Goal: Task Accomplishment & Management: Manage account settings

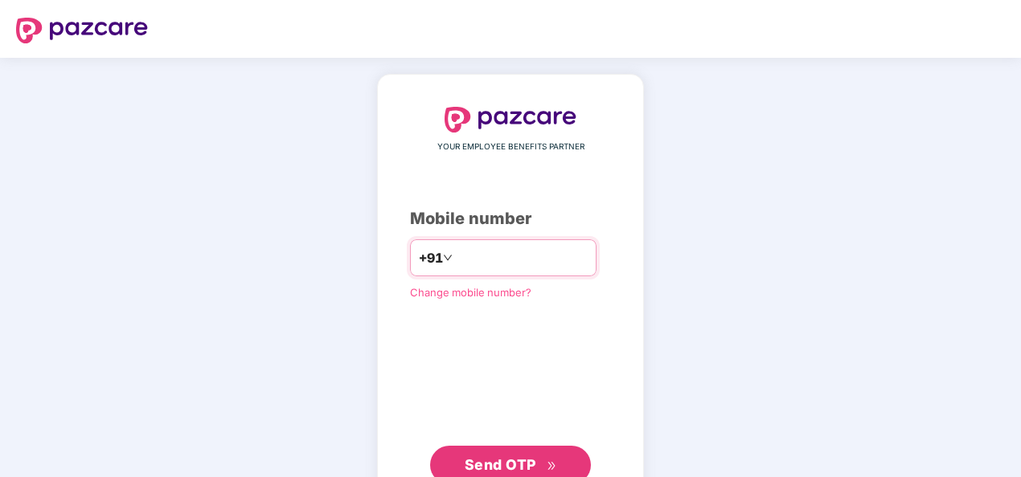
click at [482, 270] on div "+91" at bounding box center [503, 258] width 186 height 37
click at [482, 264] on input "number" at bounding box center [522, 258] width 132 height 26
click at [456, 256] on input "**********" at bounding box center [522, 258] width 132 height 26
type input "**********"
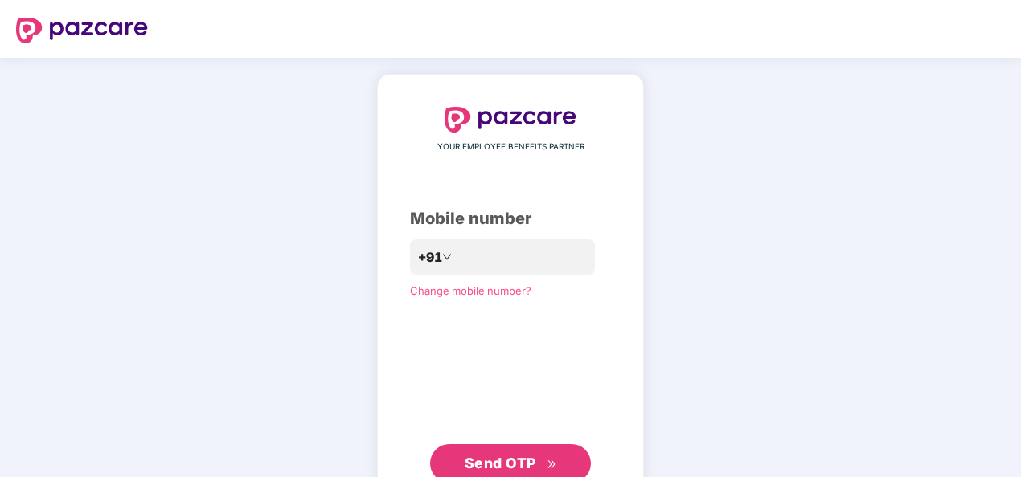
click at [522, 459] on span "Send OTP" at bounding box center [501, 463] width 72 height 17
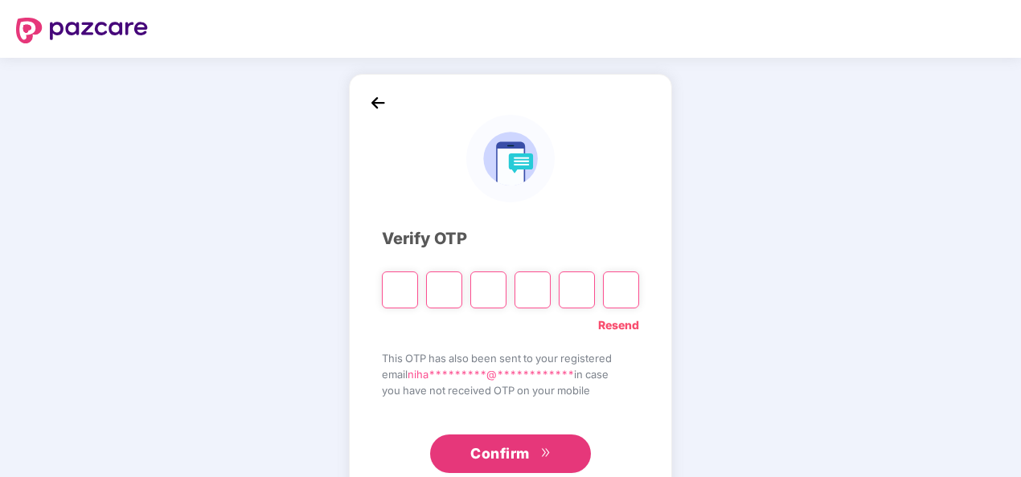
type input "*"
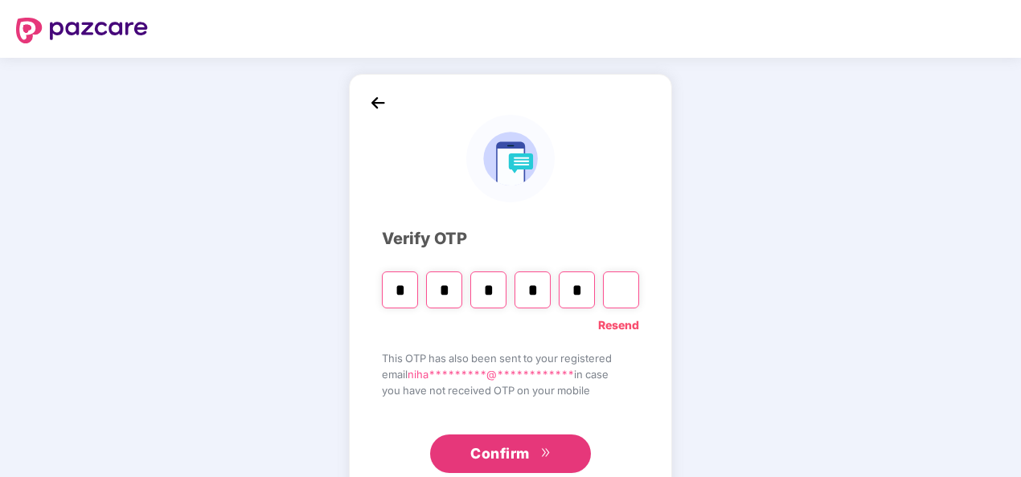
type input "*"
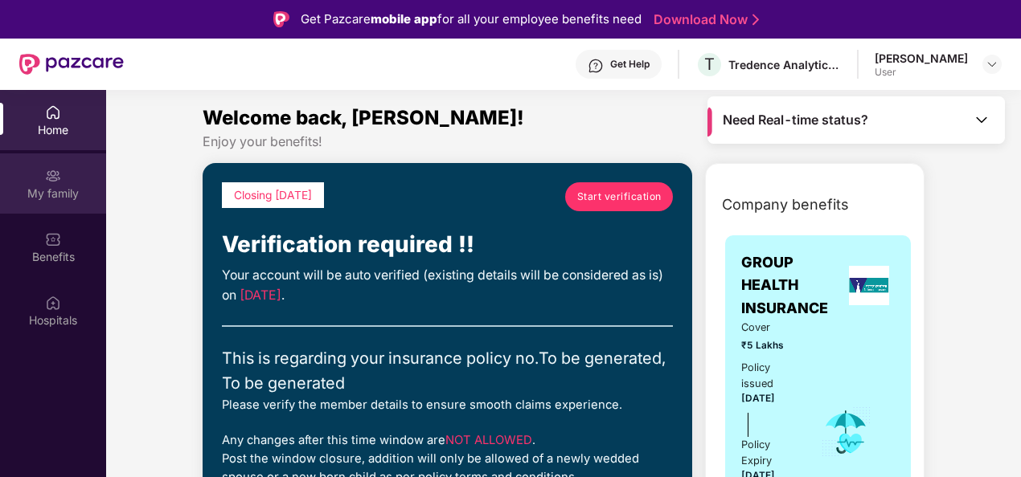
click at [51, 199] on div "My family" at bounding box center [53, 194] width 106 height 16
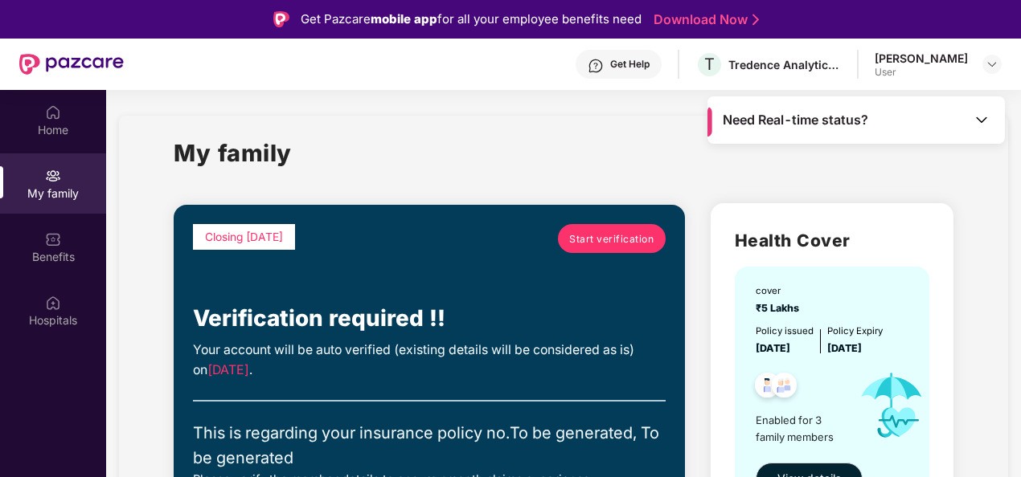
scroll to position [80, 0]
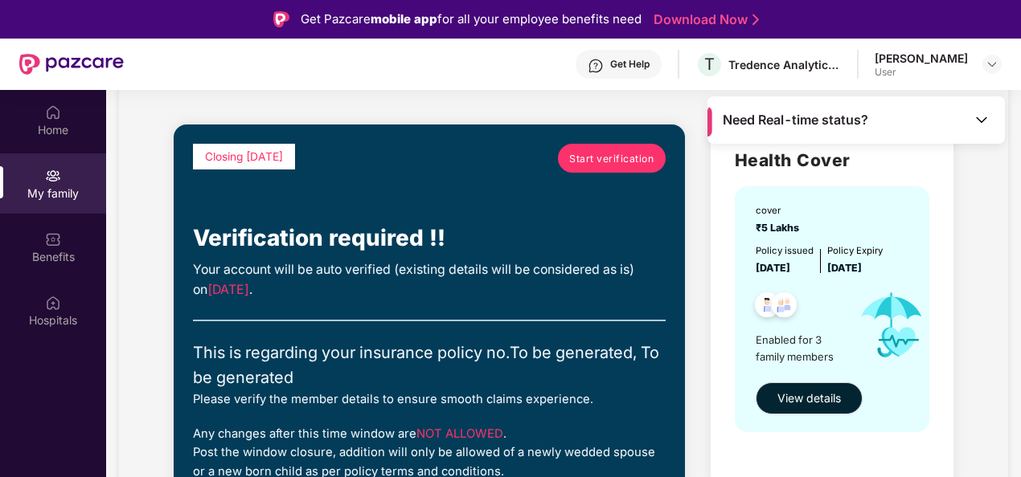
click at [585, 158] on span "Start verification" at bounding box center [611, 158] width 84 height 15
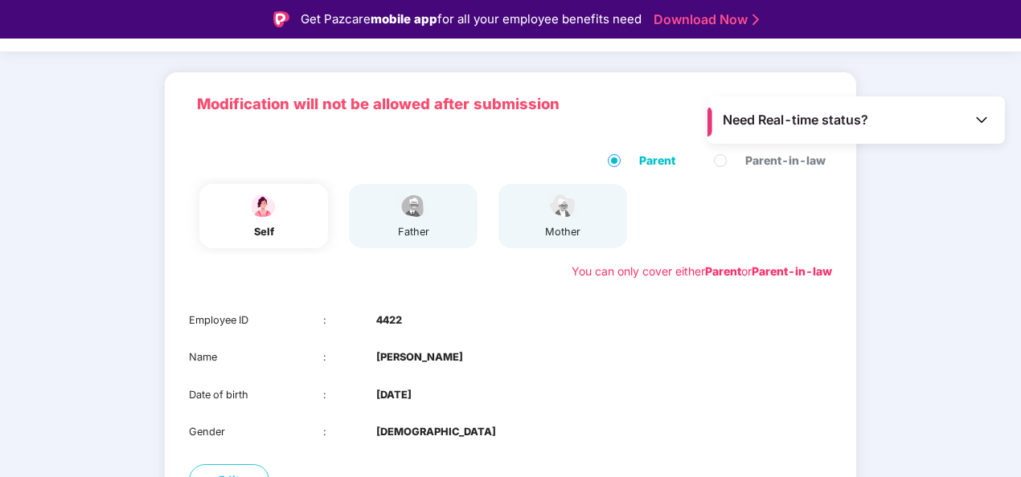
scroll to position [161, 0]
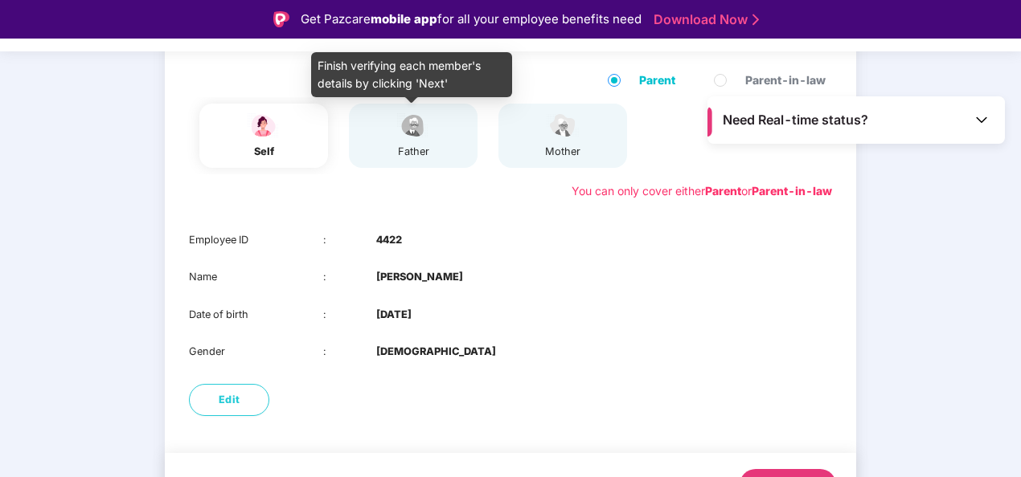
click at [393, 143] on div "father" at bounding box center [413, 136] width 40 height 48
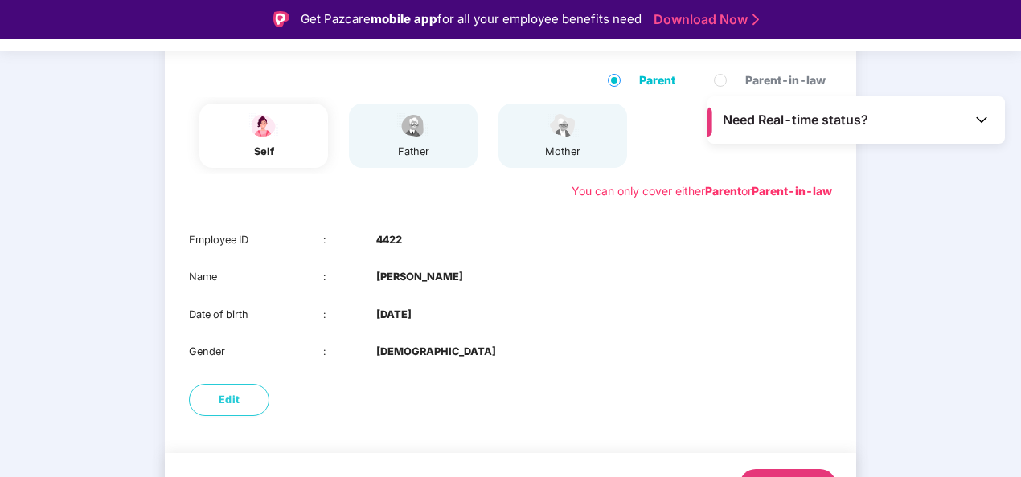
scroll to position [199, 0]
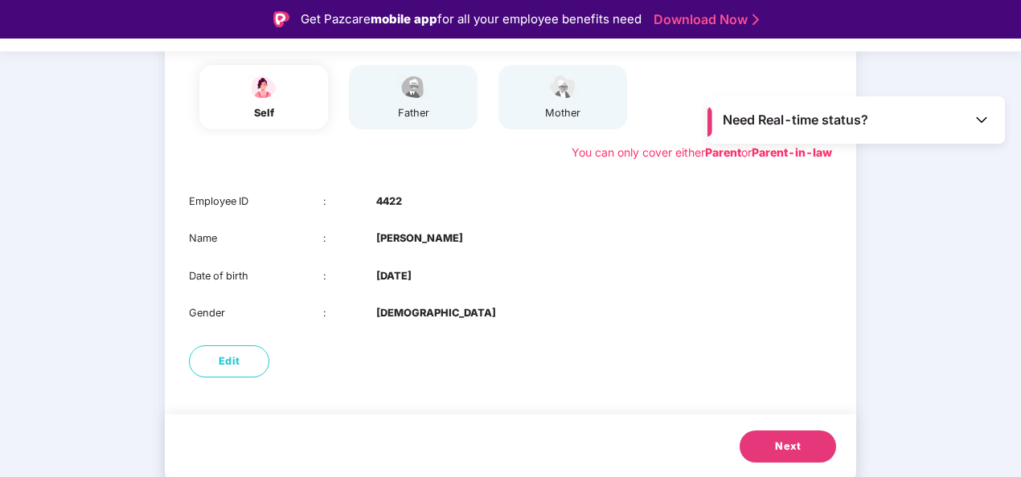
click at [819, 445] on button "Next" at bounding box center [787, 447] width 96 height 32
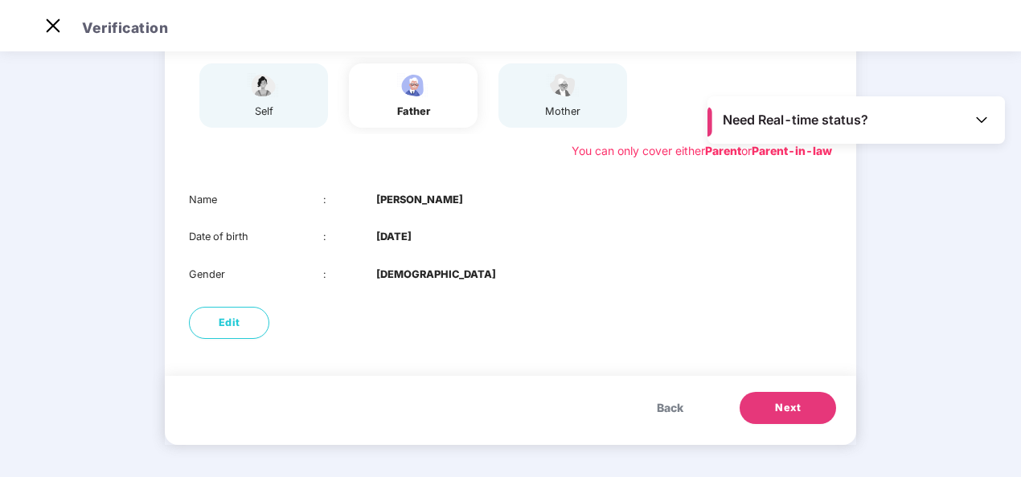
scroll to position [162, 0]
click at [791, 412] on span "Next" at bounding box center [788, 408] width 26 height 16
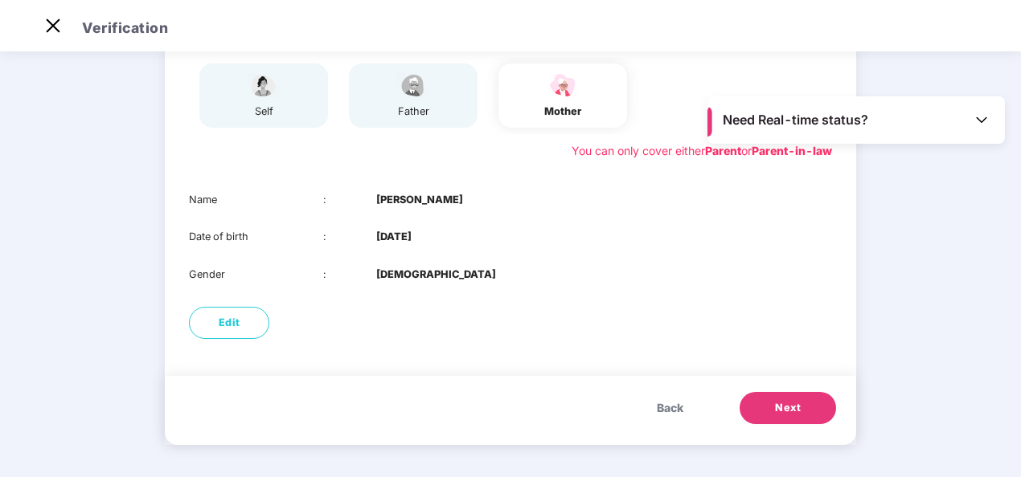
click at [789, 412] on span "Next" at bounding box center [788, 408] width 26 height 16
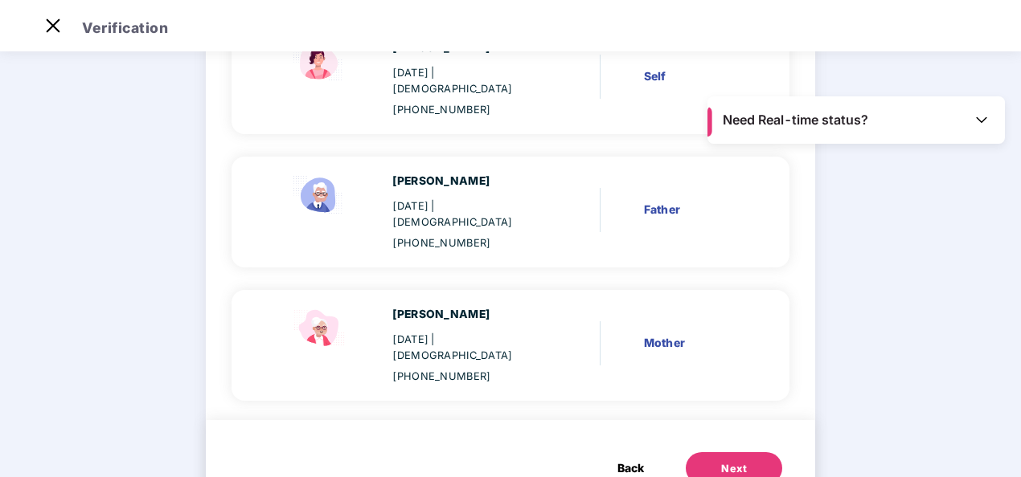
scroll to position [199, 0]
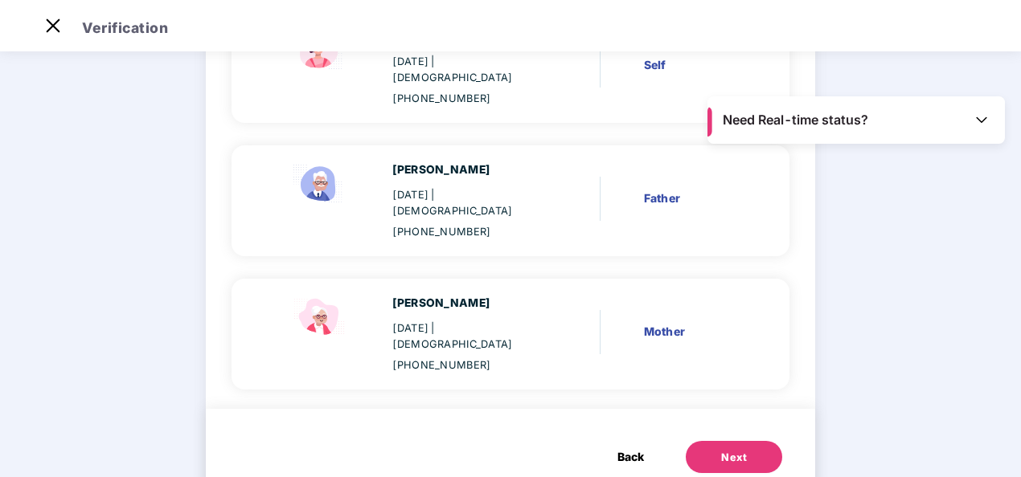
click at [756, 441] on button "Next" at bounding box center [734, 457] width 96 height 32
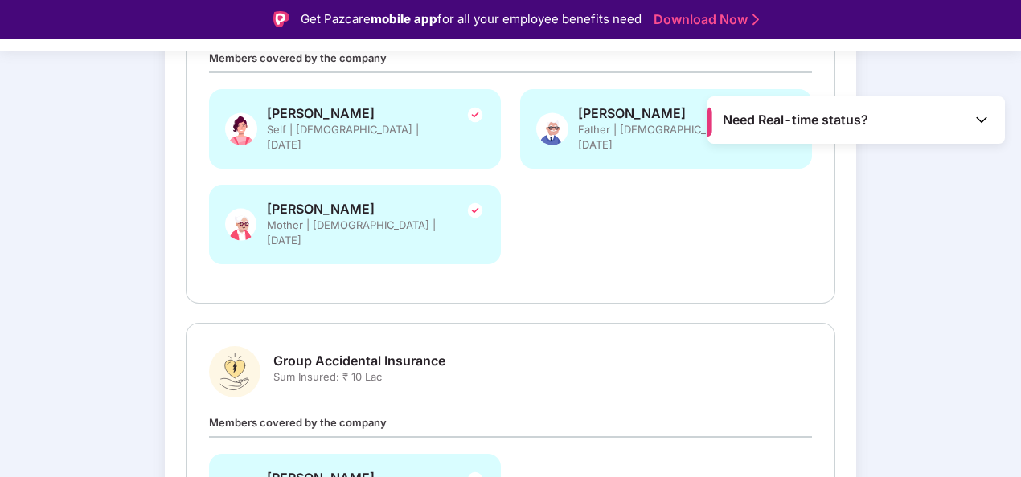
scroll to position [161, 0]
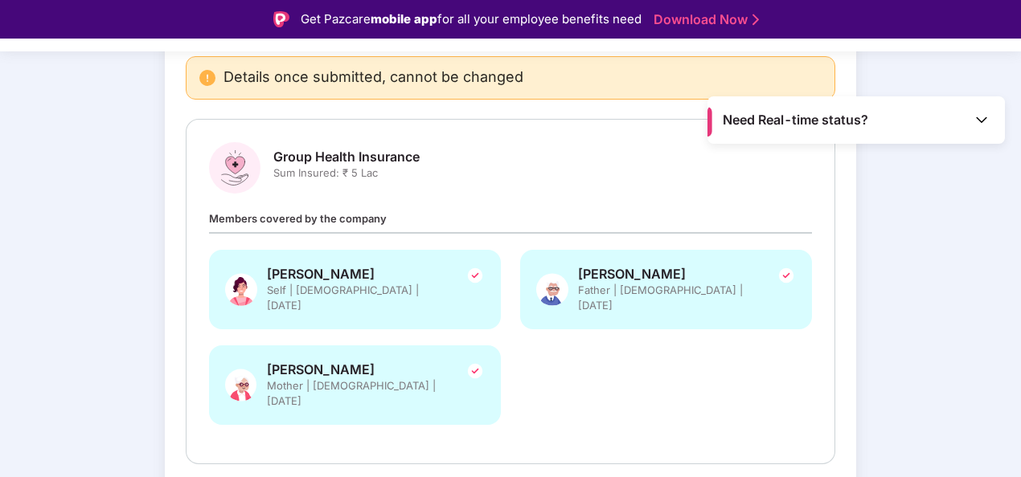
click at [376, 168] on span "Sum Insured: ₹ 5 Lac" at bounding box center [346, 173] width 146 height 15
drag, startPoint x: 407, startPoint y: 166, endPoint x: 432, endPoint y: 167, distance: 24.9
click at [407, 166] on span "Sum Insured: ₹ 5 Lac" at bounding box center [346, 173] width 146 height 15
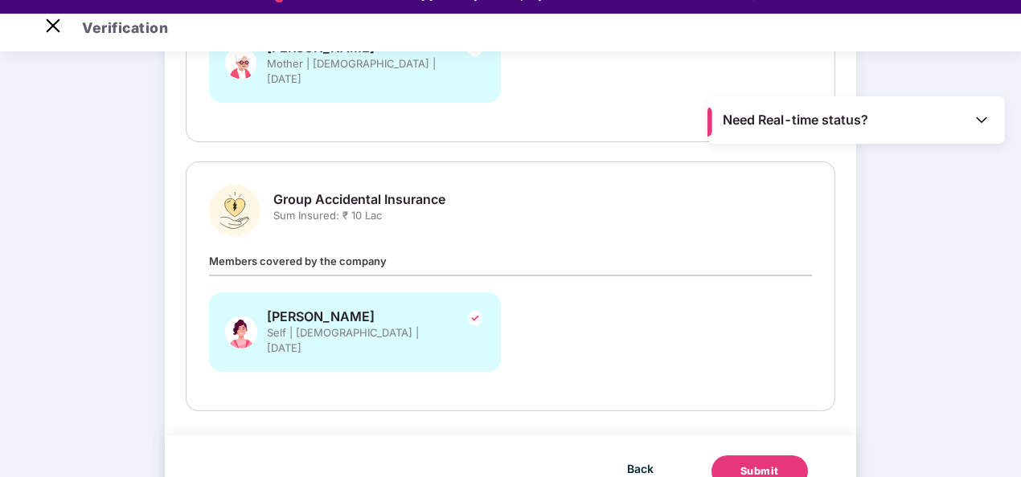
scroll to position [39, 0]
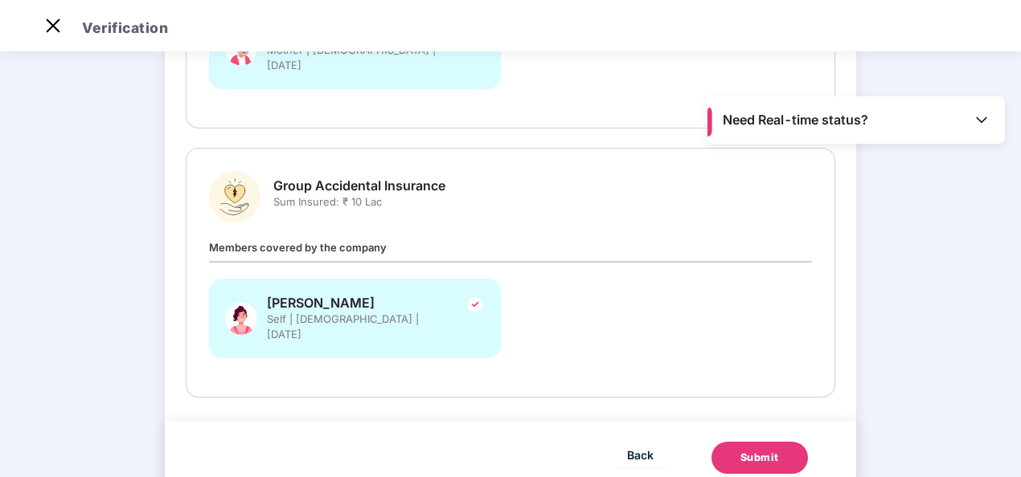
click at [772, 450] on div "Submit" at bounding box center [759, 458] width 39 height 16
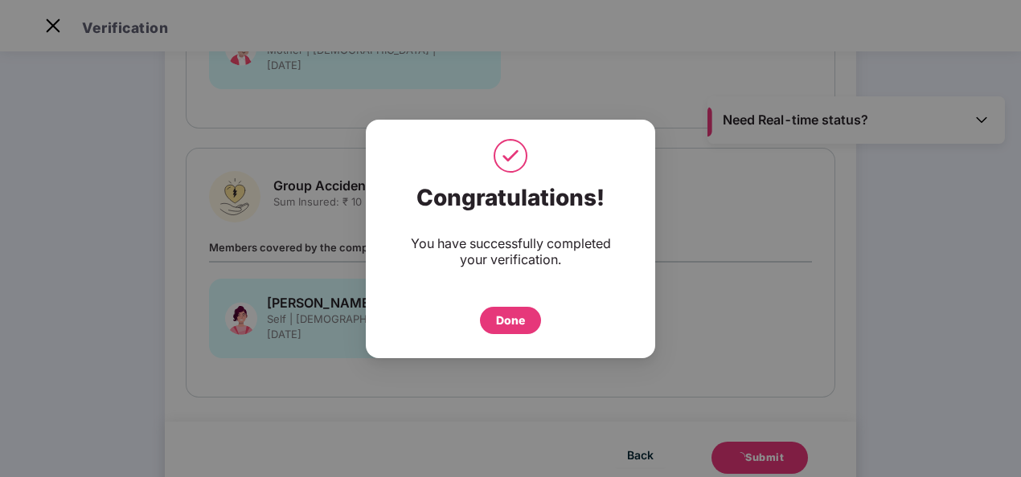
click at [518, 321] on div "Done" at bounding box center [510, 321] width 29 height 18
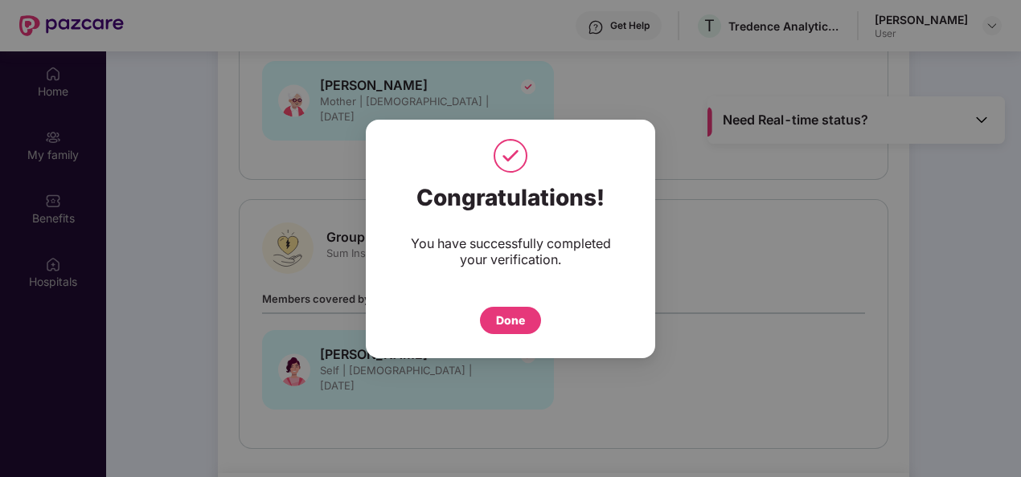
scroll to position [90, 0]
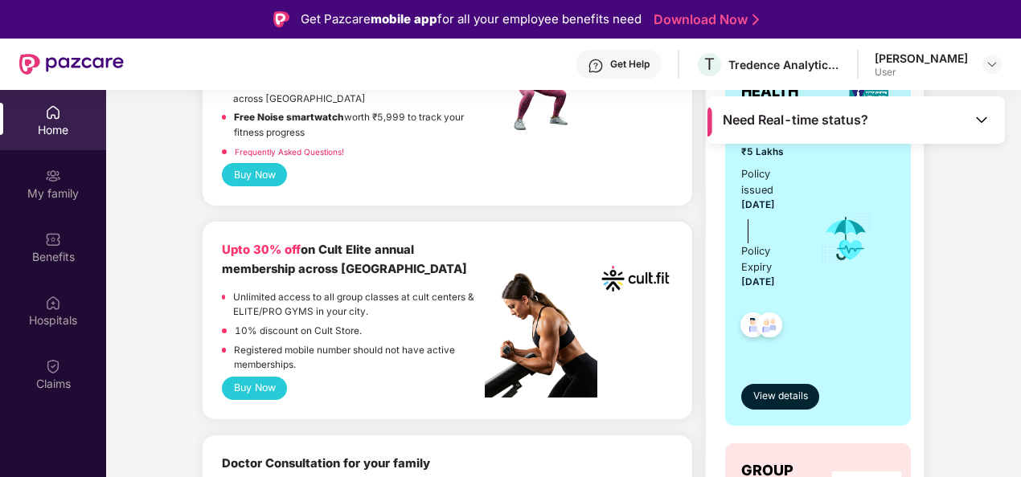
scroll to position [402, 0]
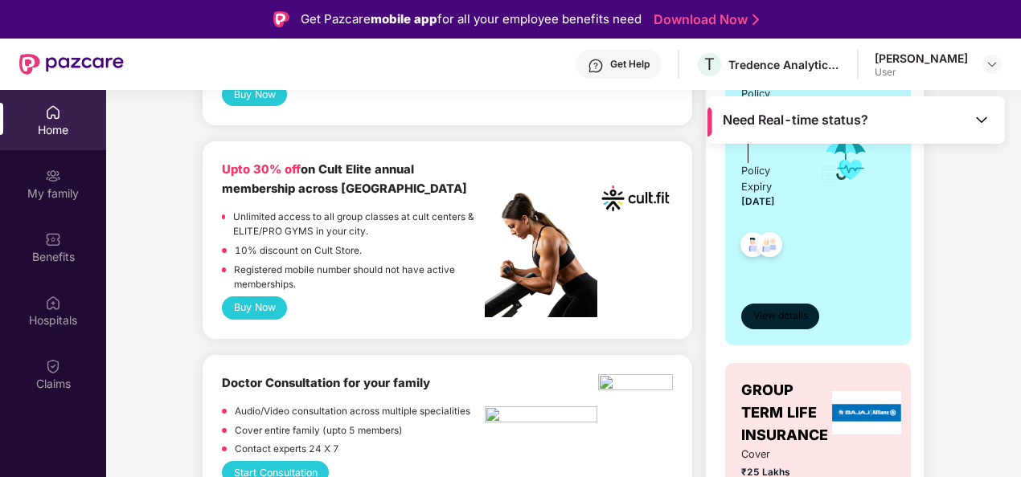
click at [782, 309] on span "View details" at bounding box center [780, 316] width 55 height 15
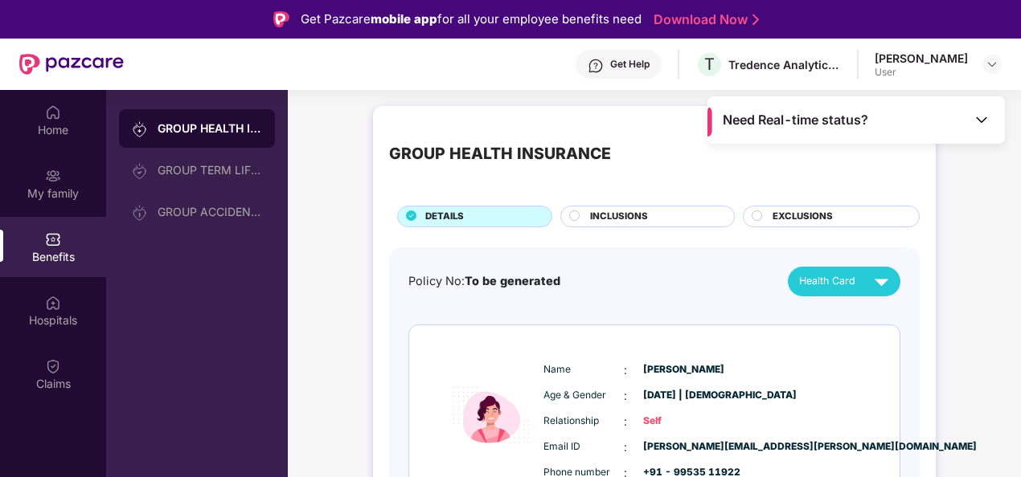
click at [984, 121] on img at bounding box center [981, 120] width 16 height 16
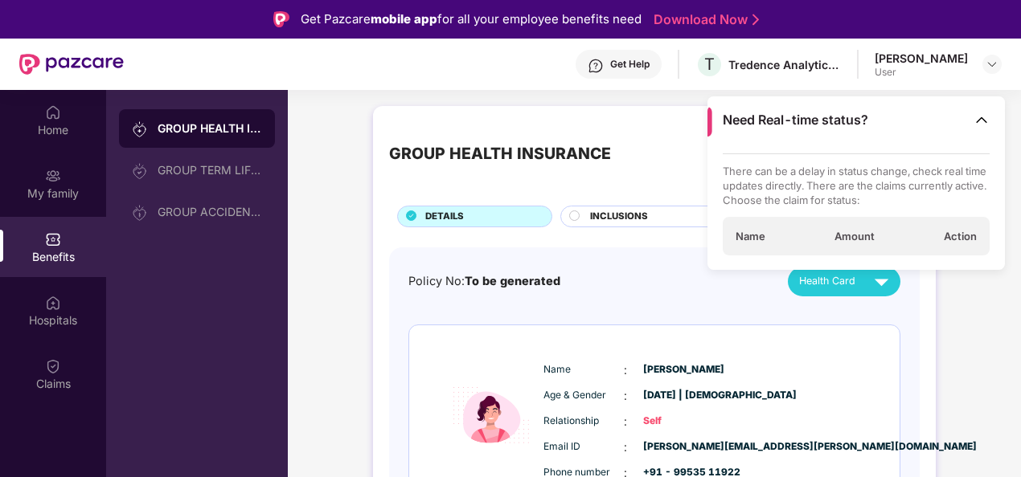
click at [425, 87] on div "Get Help T Tredence Analytics Solutions Private Limited Niharika Seth User" at bounding box center [563, 64] width 878 height 51
click at [870, 346] on div "Name : Niharika Seth Age & Gender : 25 July 1988 | Female Relationship : Self E…" at bounding box center [654, 416] width 490 height 181
click at [982, 127] on img at bounding box center [981, 120] width 16 height 16
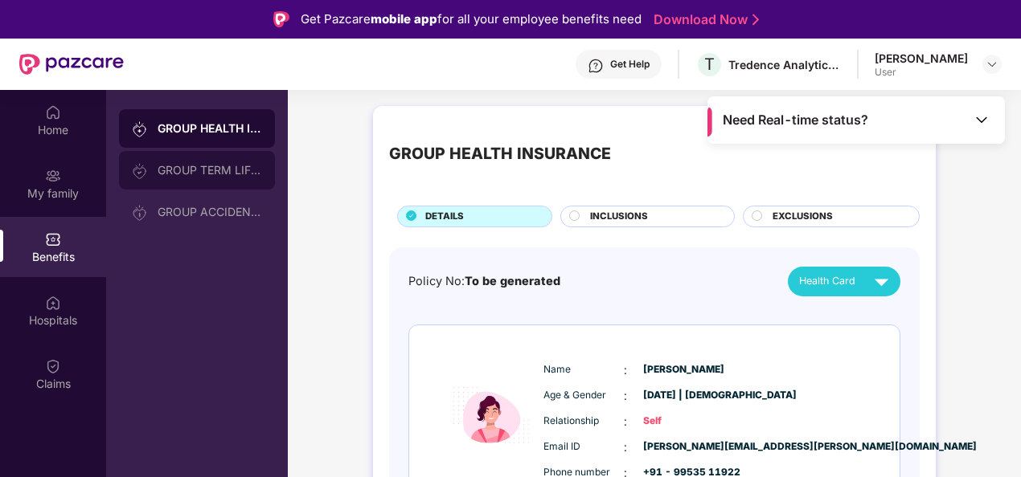
click at [206, 178] on div "GROUP TERM LIFE INSURANCE" at bounding box center [197, 170] width 156 height 39
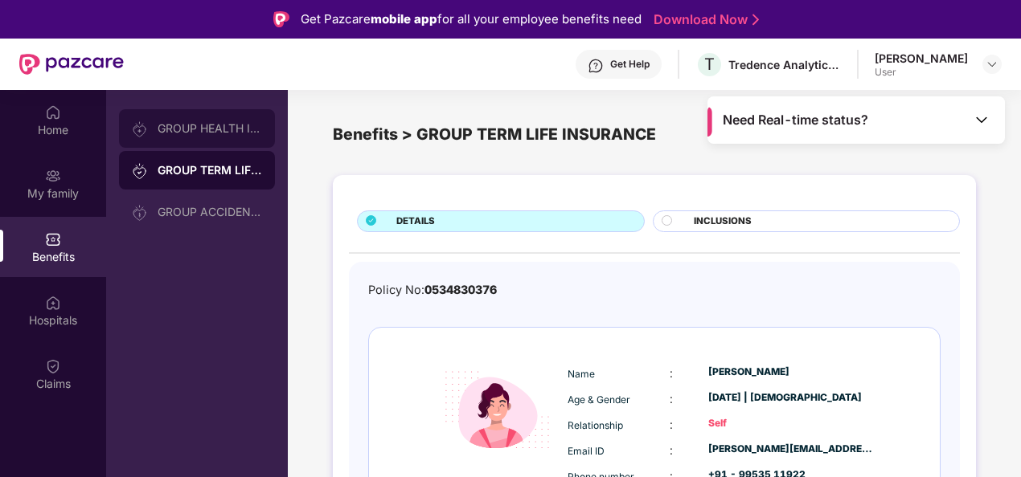
click at [210, 134] on div "GROUP HEALTH INSURANCE" at bounding box center [210, 128] width 104 height 13
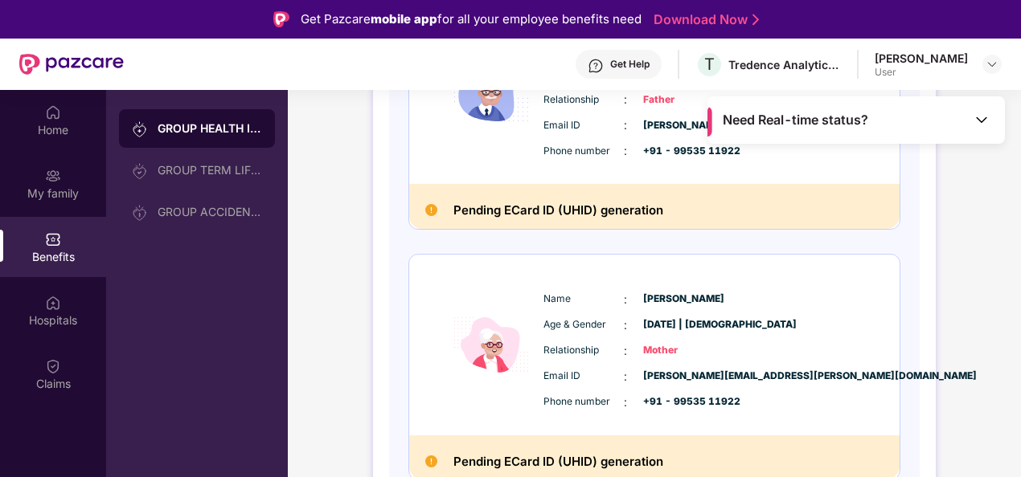
scroll to position [584, 0]
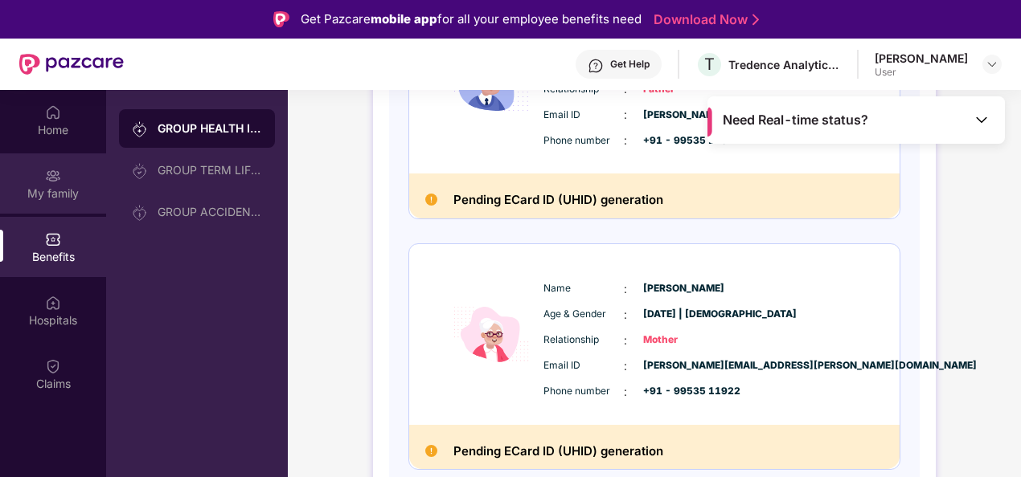
click at [61, 186] on div "My family" at bounding box center [53, 194] width 106 height 16
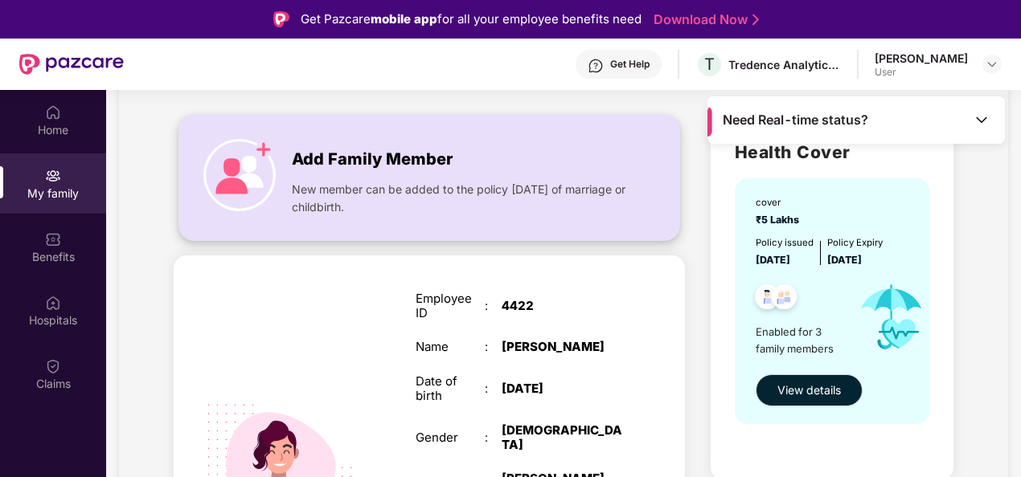
scroll to position [161, 0]
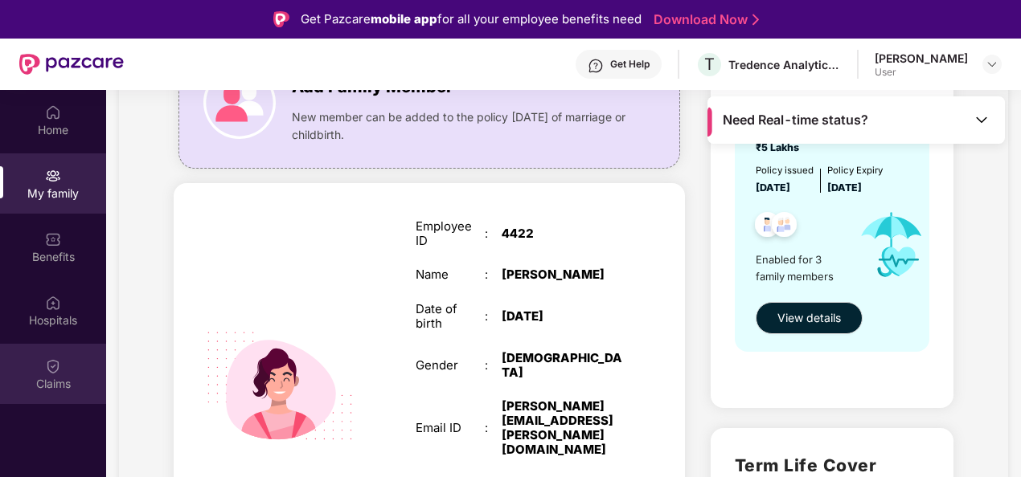
click at [40, 373] on div "Claims" at bounding box center [53, 374] width 106 height 60
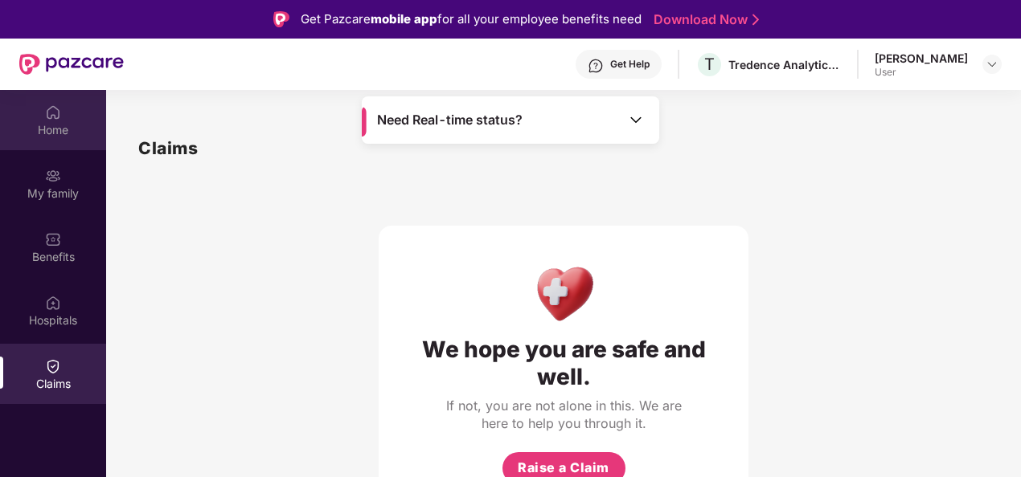
click at [76, 113] on div "Home" at bounding box center [53, 120] width 106 height 60
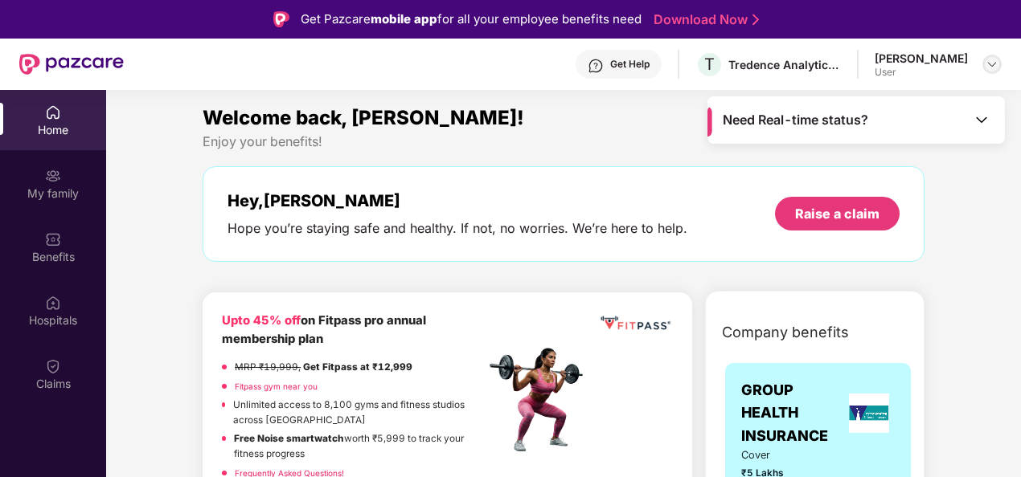
click at [985, 58] on div at bounding box center [991, 64] width 19 height 19
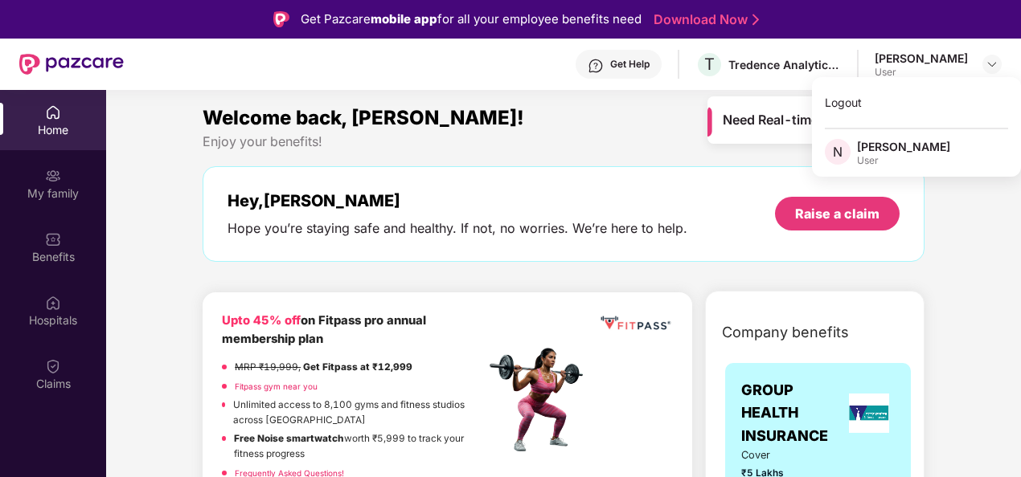
click at [511, 225] on div "Hope you’re staying safe and healthy. If not, no worries. We’re here to help." at bounding box center [457, 228] width 460 height 17
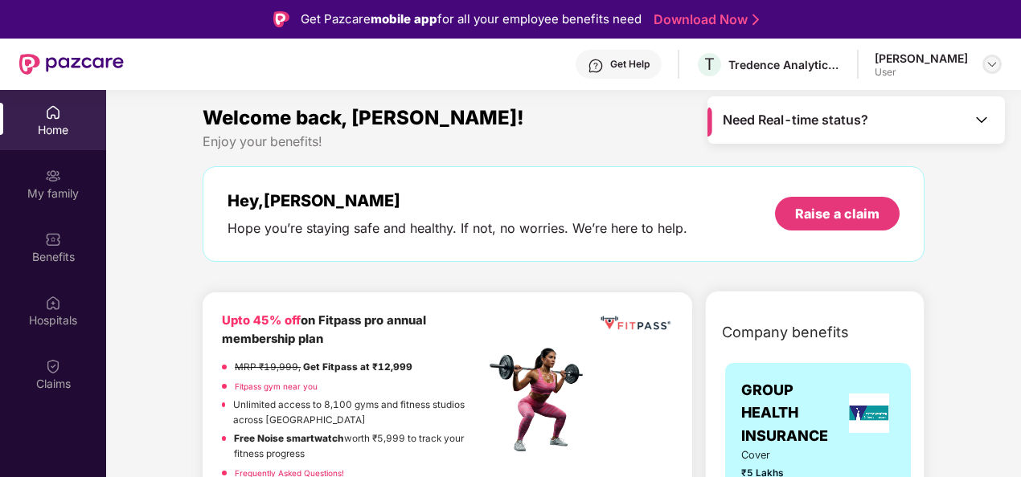
drag, startPoint x: 1000, startPoint y: 44, endPoint x: 992, endPoint y: 63, distance: 20.2
click at [998, 49] on div "Get Help T Tredence Analytics Solutions Private Limited Niharika Seth User" at bounding box center [563, 64] width 878 height 51
click at [992, 63] on img at bounding box center [991, 64] width 13 height 13
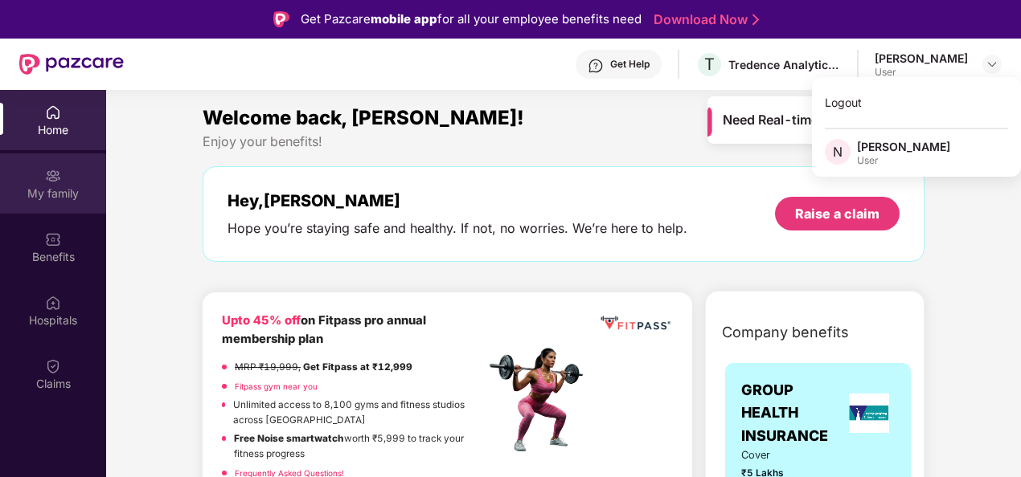
click at [19, 183] on div "My family" at bounding box center [53, 184] width 106 height 60
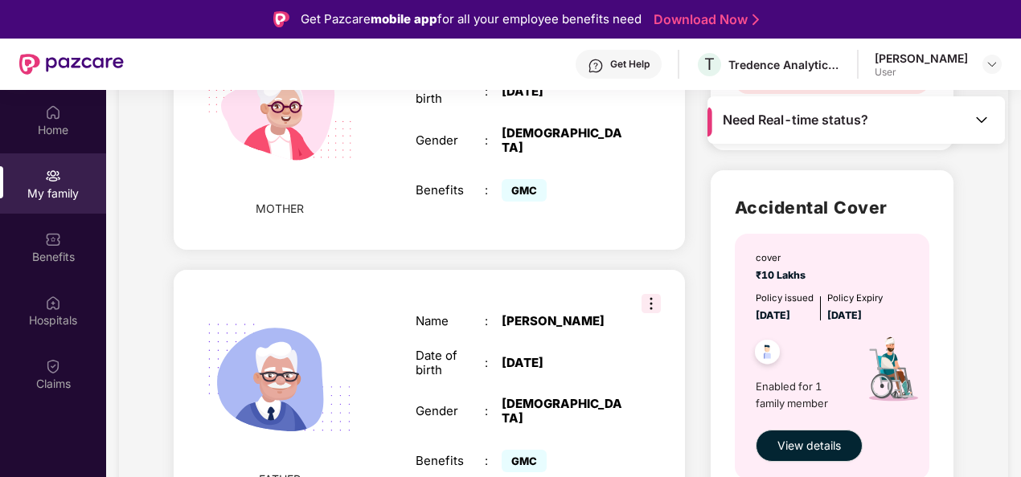
scroll to position [839, 0]
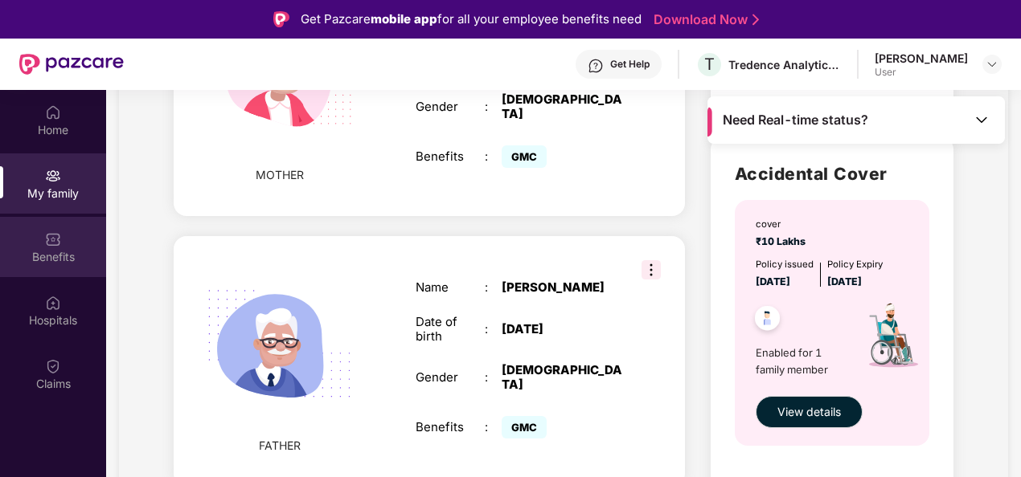
click at [57, 267] on div "Benefits" at bounding box center [53, 247] width 106 height 60
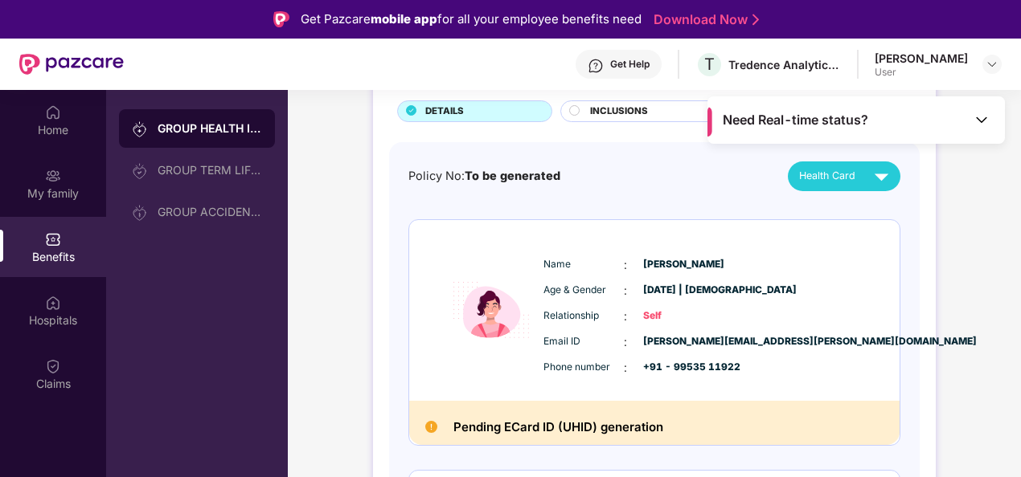
scroll to position [80, 0]
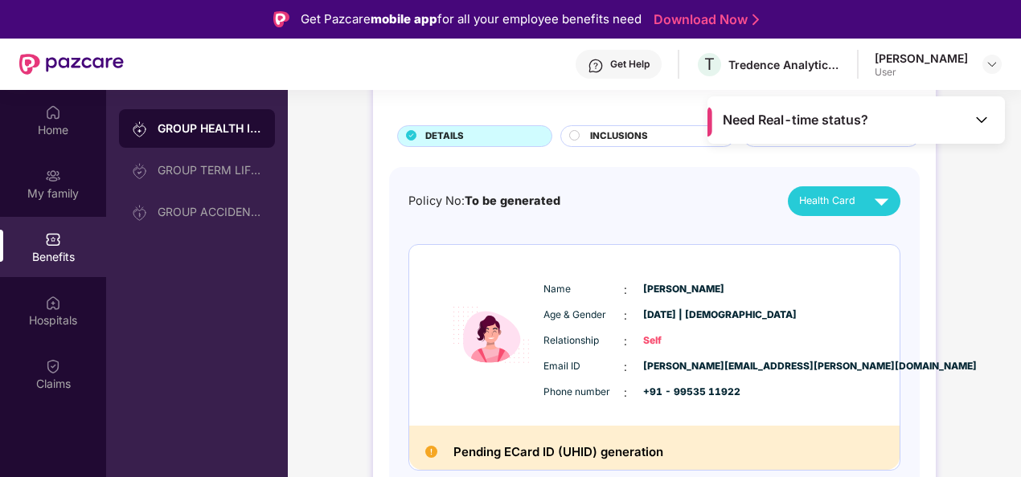
click at [615, 132] on span "INCLUSIONS" at bounding box center [619, 136] width 58 height 14
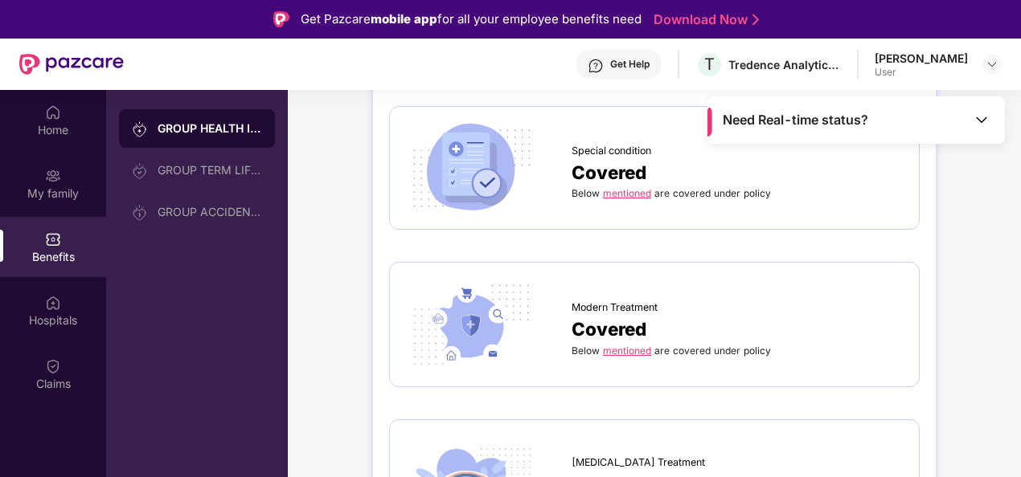
scroll to position [2331, 0]
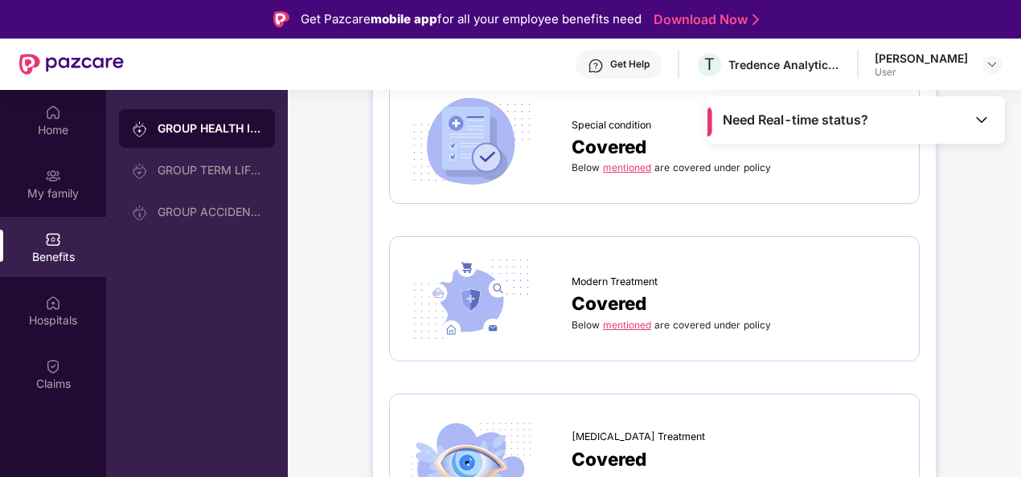
click at [631, 319] on link "mentioned" at bounding box center [627, 325] width 48 height 12
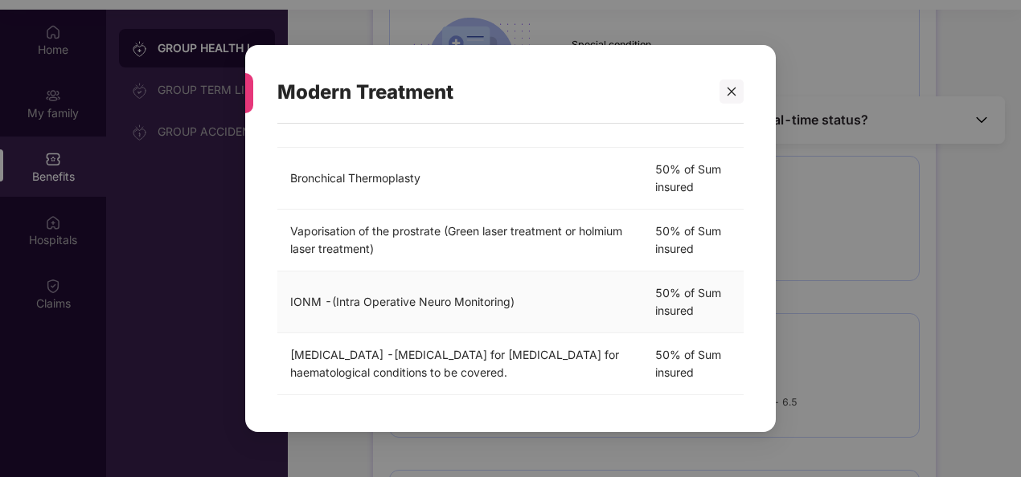
scroll to position [90, 0]
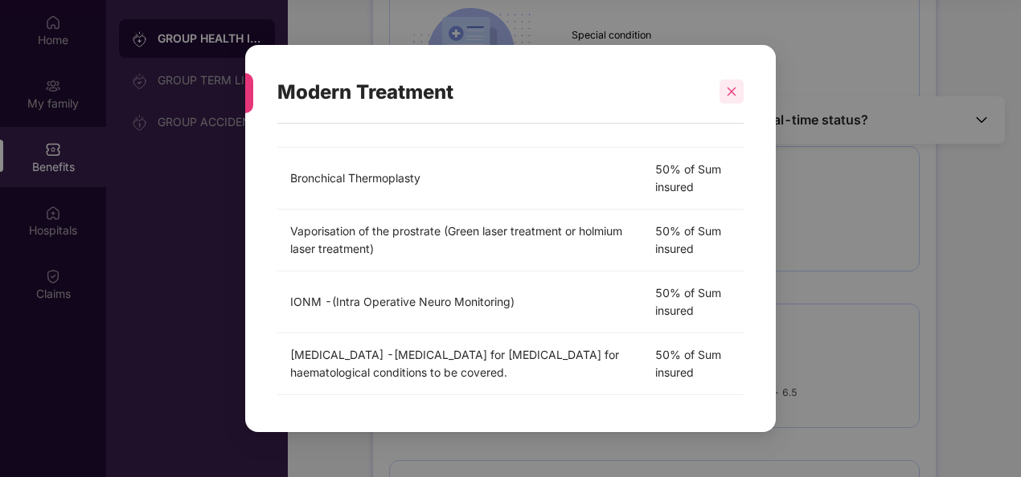
click at [731, 89] on icon "close" at bounding box center [731, 91] width 11 height 11
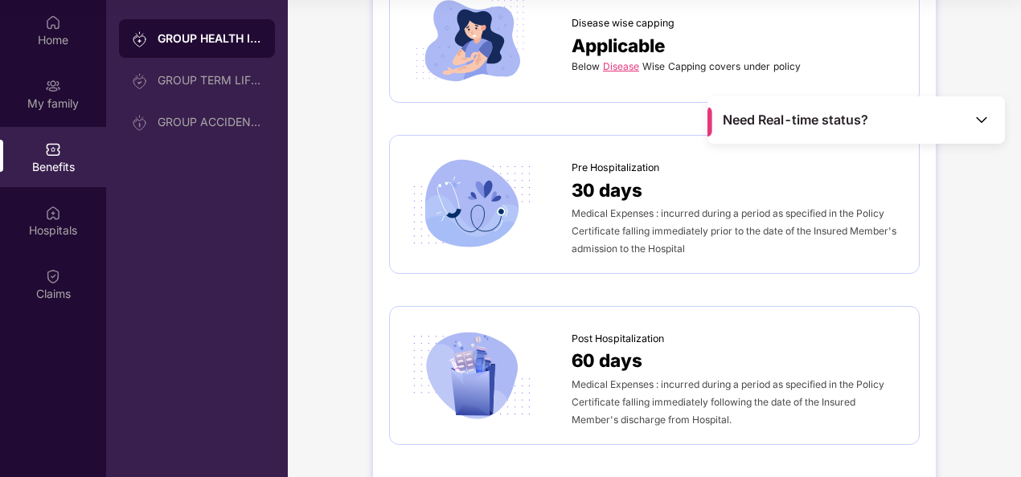
scroll to position [559, 0]
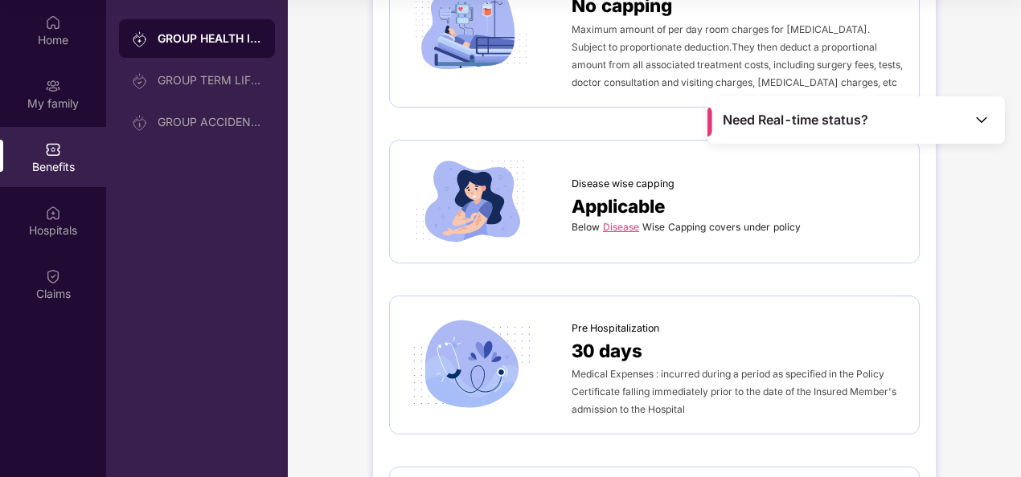
click at [622, 228] on link "Disease" at bounding box center [621, 227] width 36 height 12
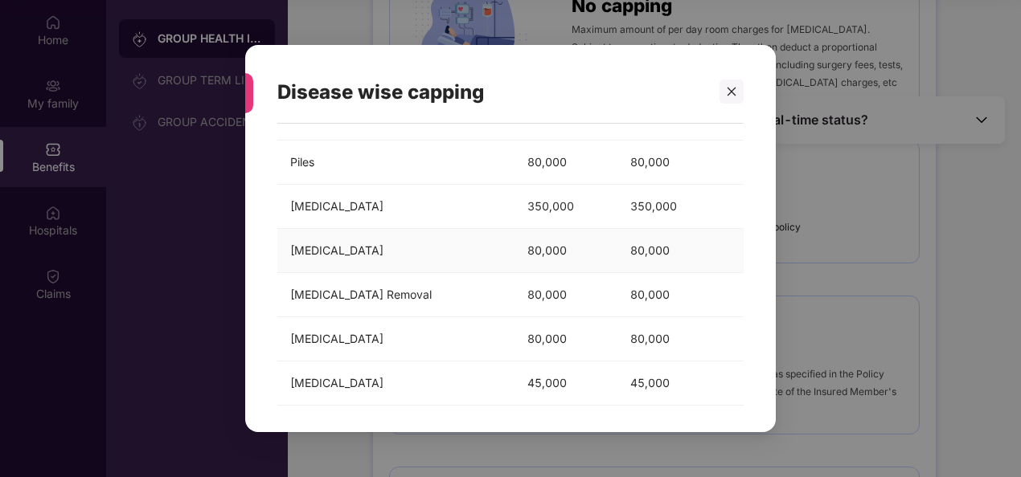
scroll to position [216, 0]
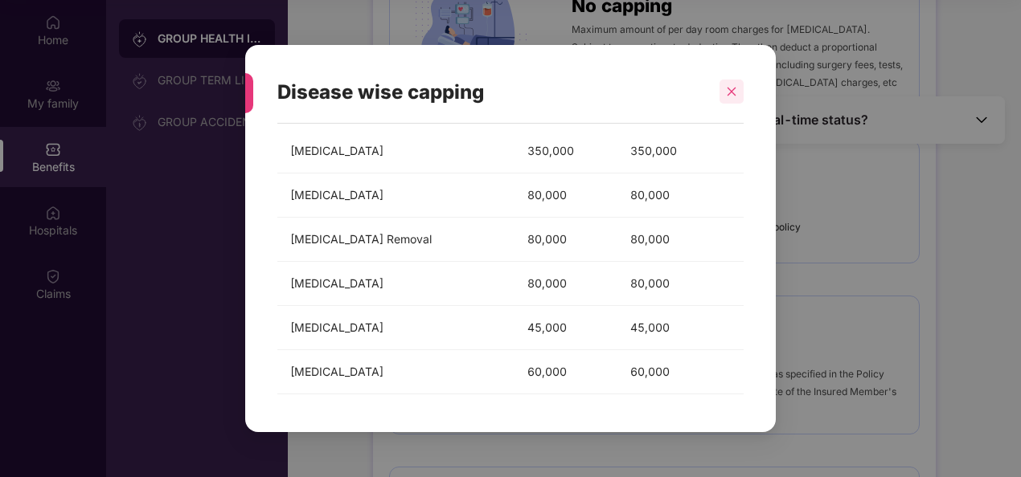
click at [727, 99] on div at bounding box center [731, 92] width 24 height 24
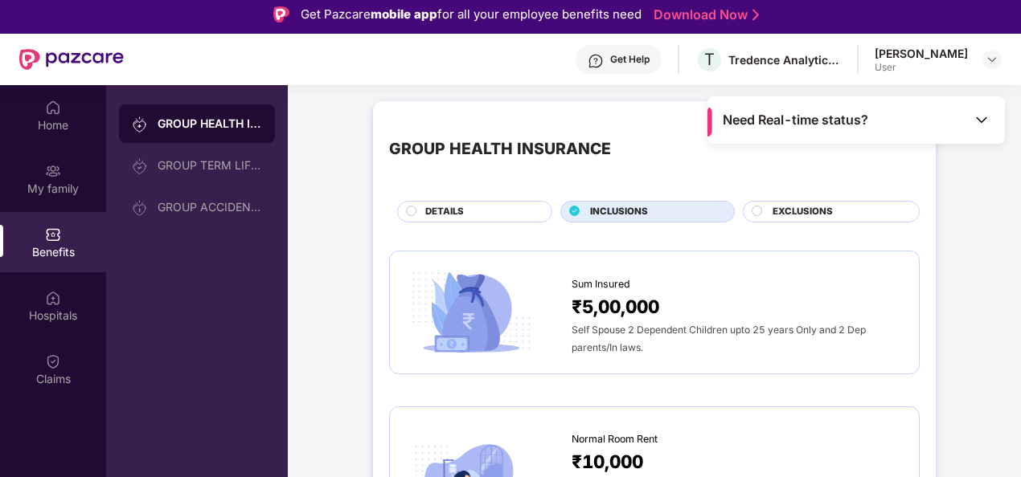
scroll to position [0, 0]
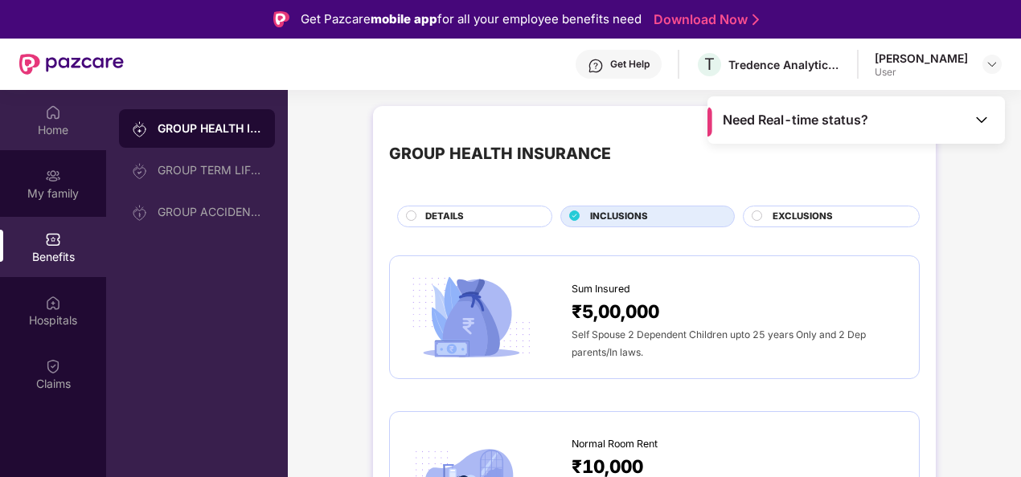
click at [40, 133] on div "Home" at bounding box center [53, 130] width 106 height 16
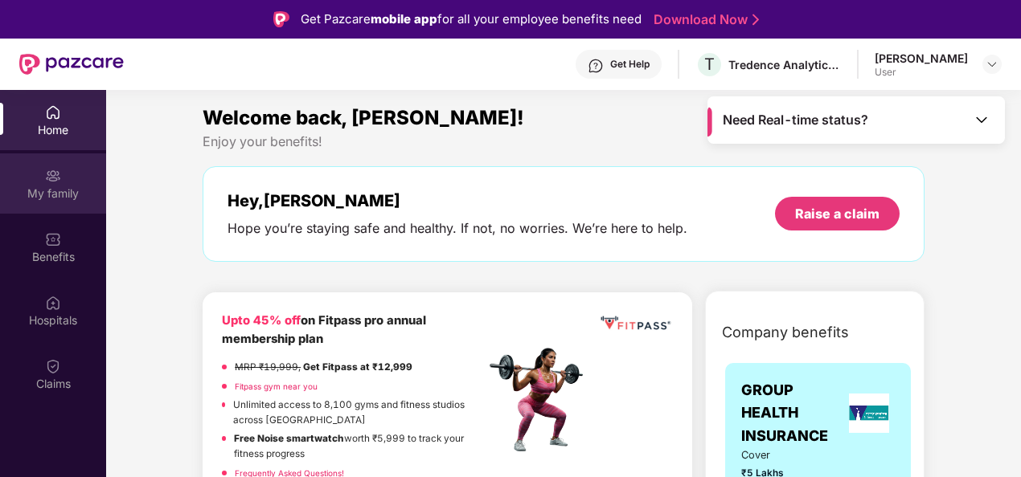
click at [51, 190] on div "My family" at bounding box center [53, 194] width 106 height 16
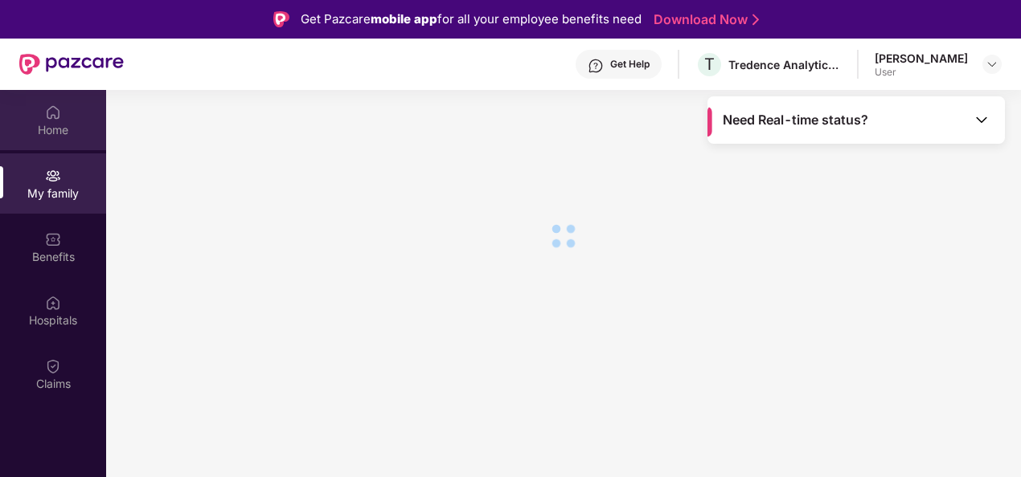
click at [54, 135] on div "Home" at bounding box center [53, 130] width 106 height 16
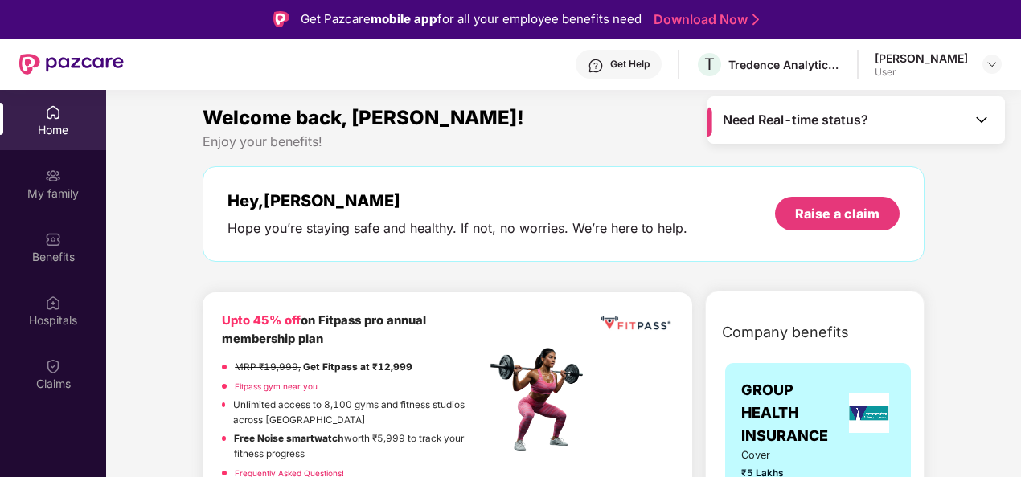
click at [990, 53] on div "Niharika Seth User" at bounding box center [937, 65] width 127 height 28
click at [992, 66] on img at bounding box center [991, 64] width 13 height 13
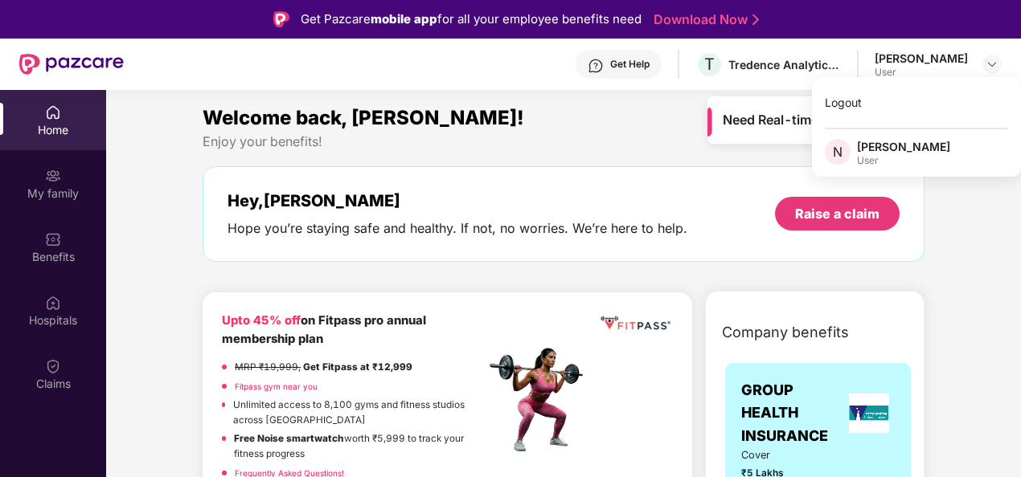
click at [876, 160] on div "User" at bounding box center [903, 160] width 93 height 13
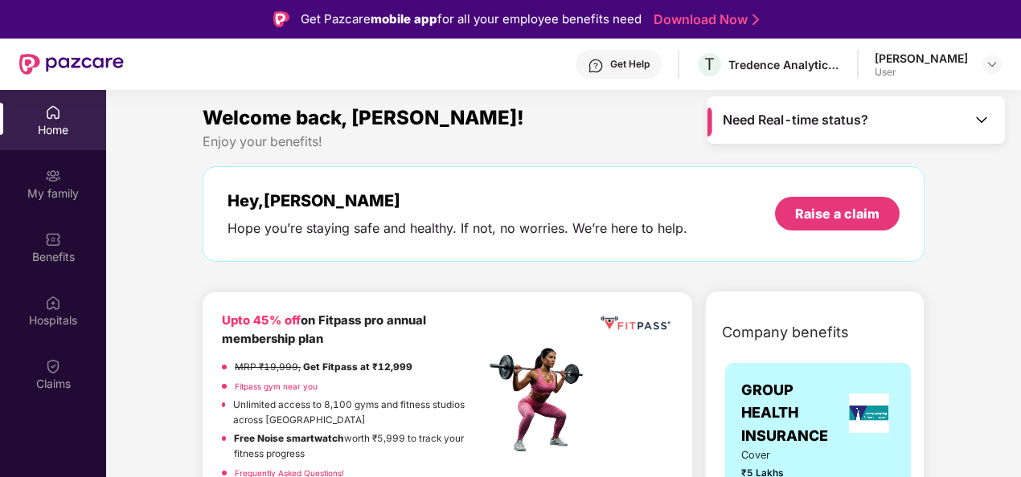
drag, startPoint x: 945, startPoint y: 68, endPoint x: 915, endPoint y: 72, distance: 30.8
click at [944, 68] on div "User" at bounding box center [920, 72] width 93 height 13
click at [985, 63] on img at bounding box center [991, 64] width 13 height 13
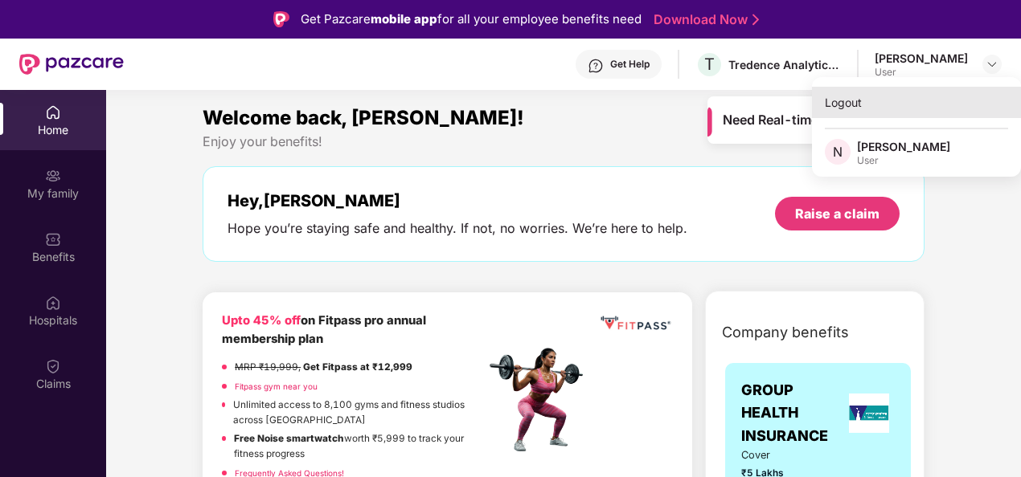
click at [880, 100] on div "Logout" at bounding box center [916, 102] width 209 height 31
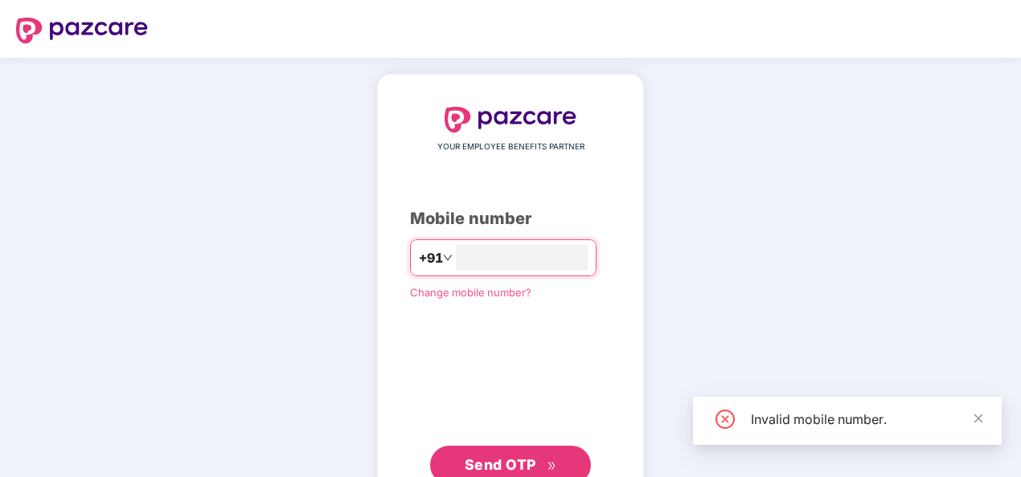
type input "**********"
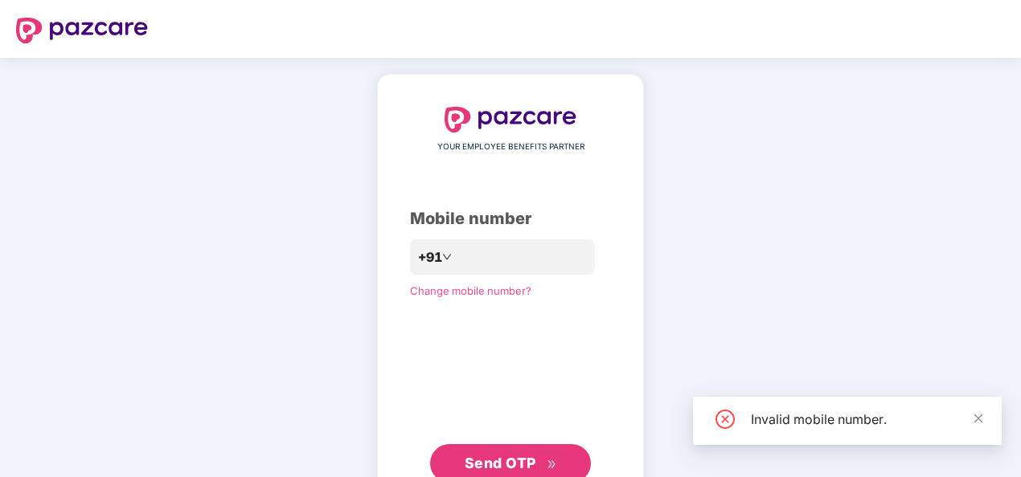
click at [498, 455] on span "Send OTP" at bounding box center [501, 463] width 72 height 17
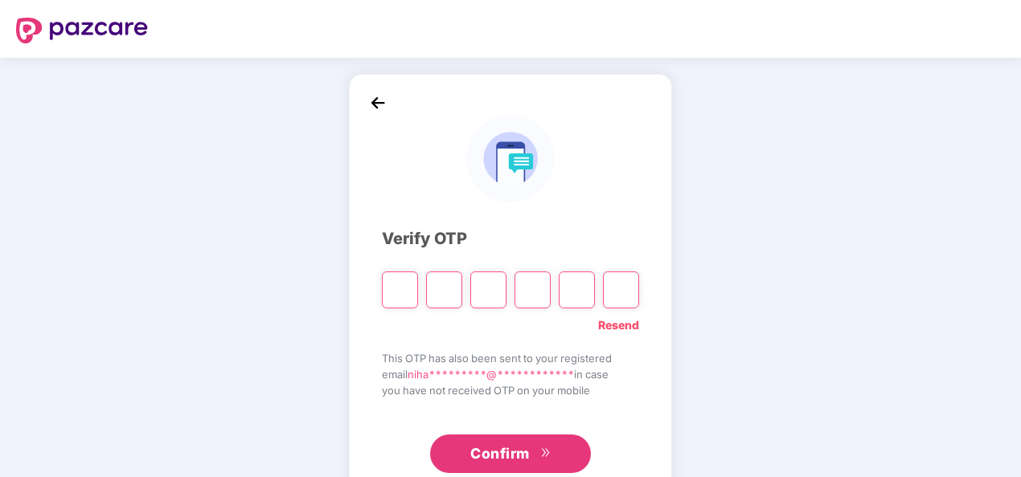
type input "*"
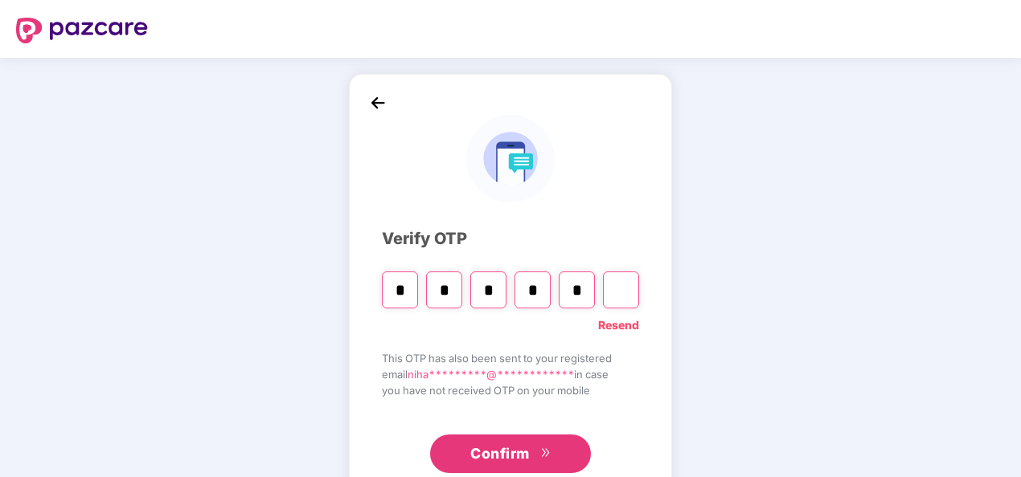
type input "*"
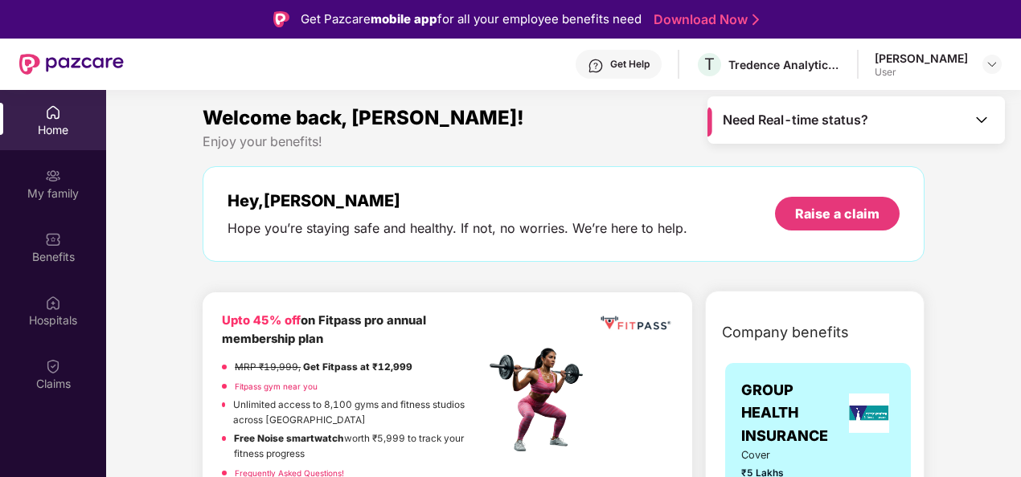
click at [649, 66] on div "Get Help" at bounding box center [629, 64] width 39 height 13
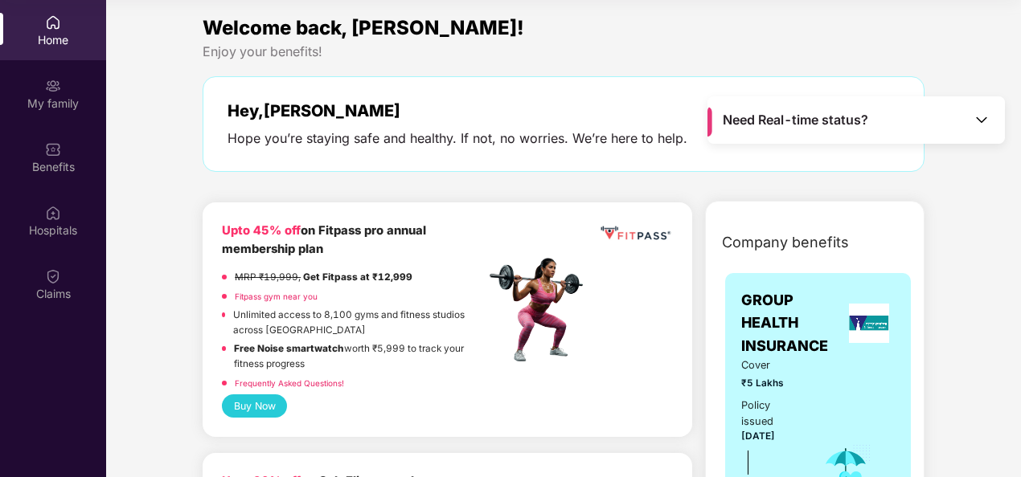
click at [76, 37] on div "Home" at bounding box center [53, 40] width 106 height 16
